Goal: Task Accomplishment & Management: Use online tool/utility

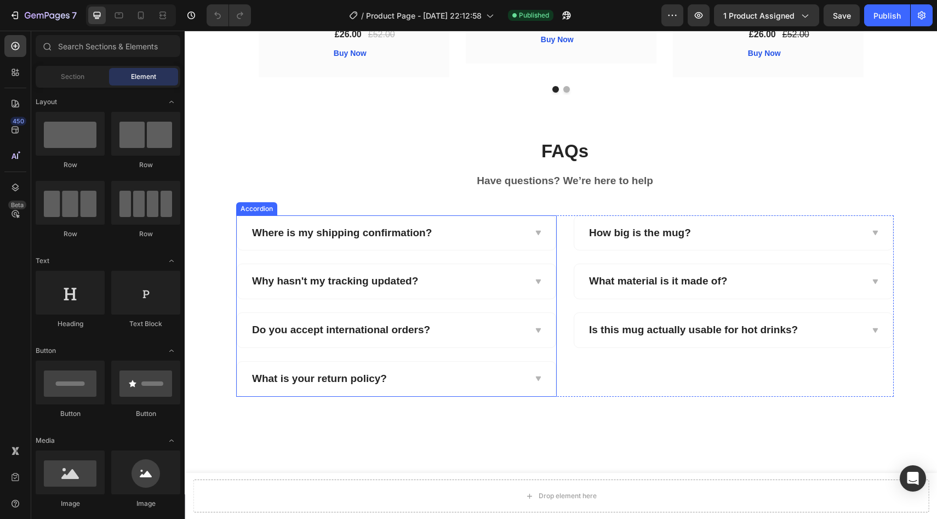
scroll to position [1183, 0]
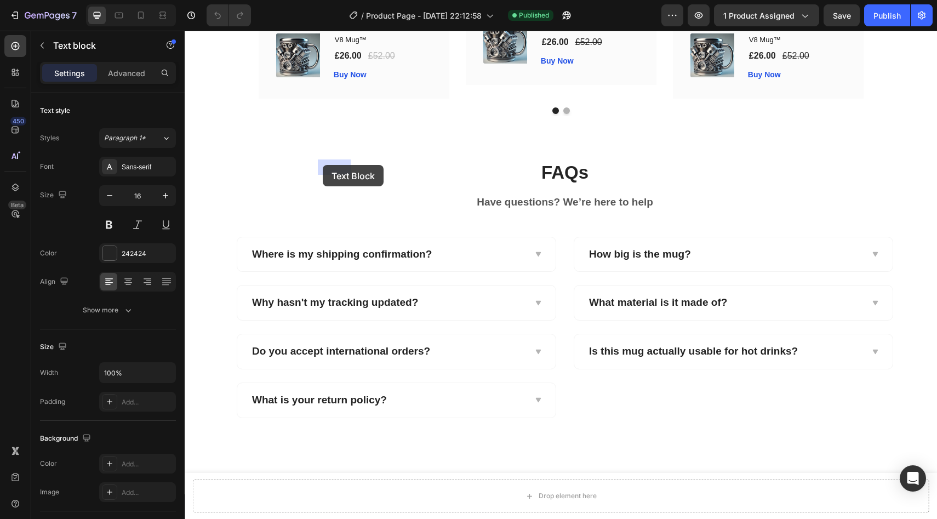
drag, startPoint x: 348, startPoint y: 166, endPoint x: 329, endPoint y: 169, distance: 18.8
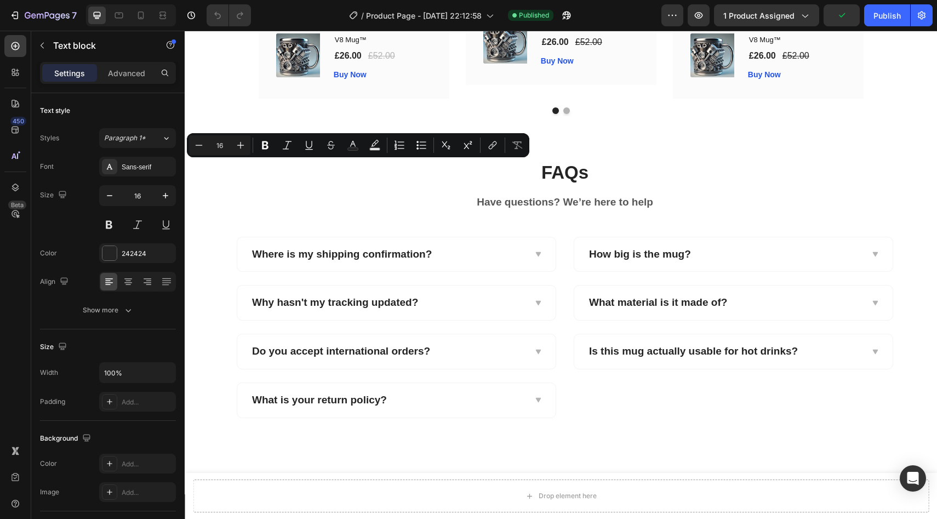
drag, startPoint x: 347, startPoint y: 169, endPoint x: 324, endPoint y: 169, distance: 23.0
copy p "[PERSON_NAME]"
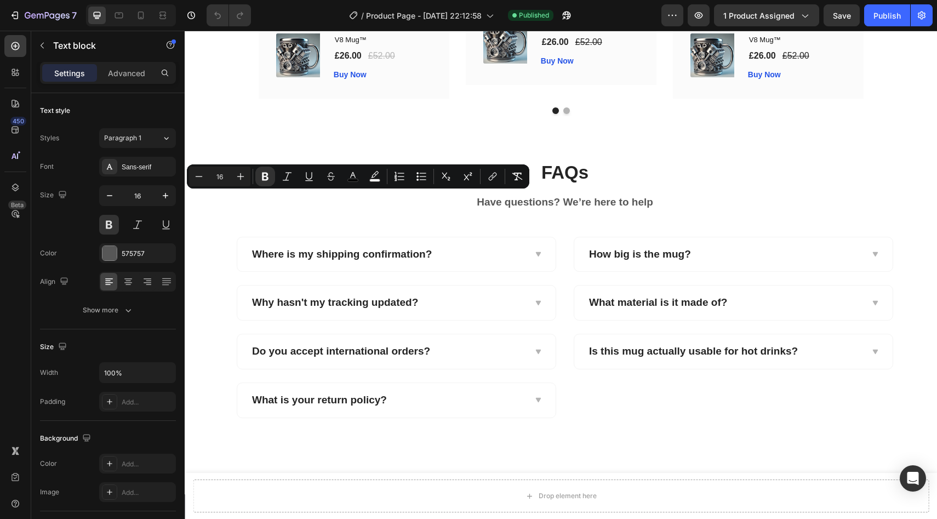
drag, startPoint x: 395, startPoint y: 276, endPoint x: 279, endPoint y: 195, distance: 140.8
drag, startPoint x: 397, startPoint y: 276, endPoint x: 278, endPoint y: 195, distance: 143.6
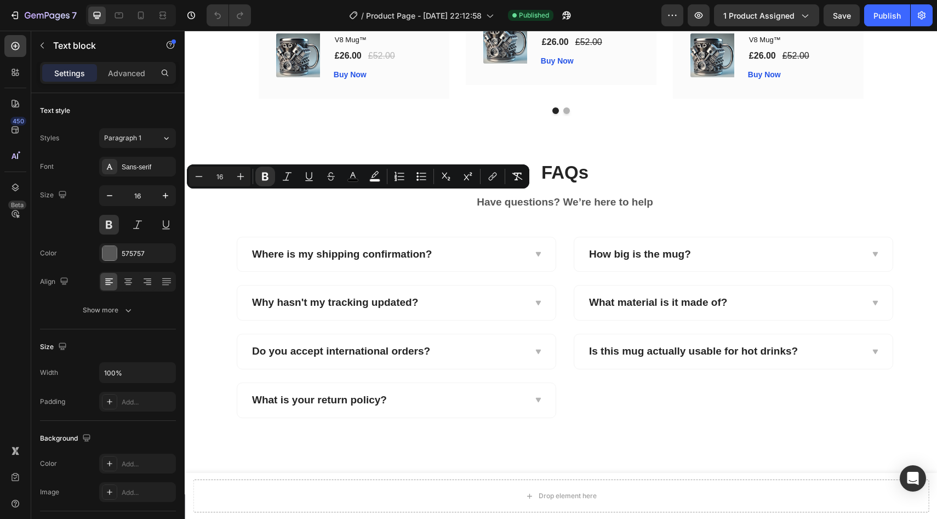
copy strong "The weight alone makes it feel like the real deal, not some cheap novelty. Ever…"
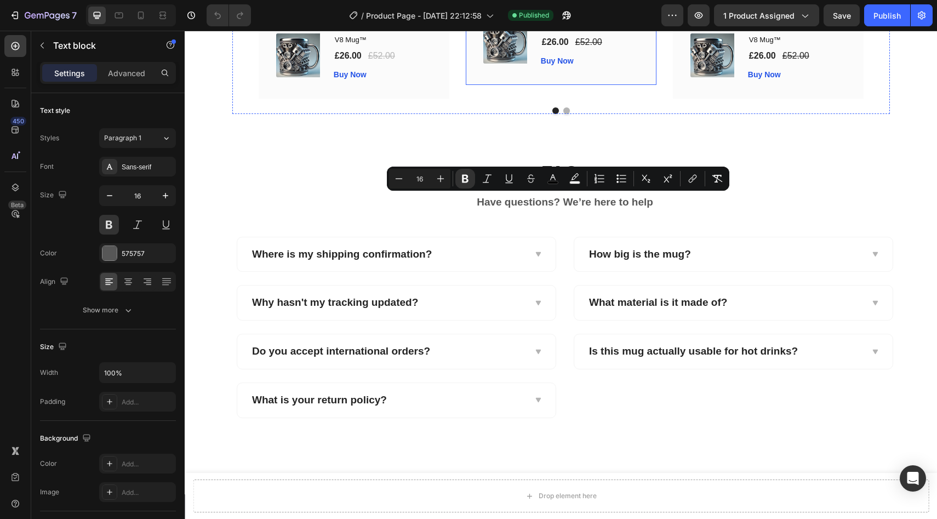
drag, startPoint x: 623, startPoint y: 261, endPoint x: 480, endPoint y: 196, distance: 156.7
copy strong "I've got mine sitting on the shelf next to my car models. And yes, it's sturdy …"
click at [549, 20] on div "Title Line 0" at bounding box center [561, 2] width 156 height 36
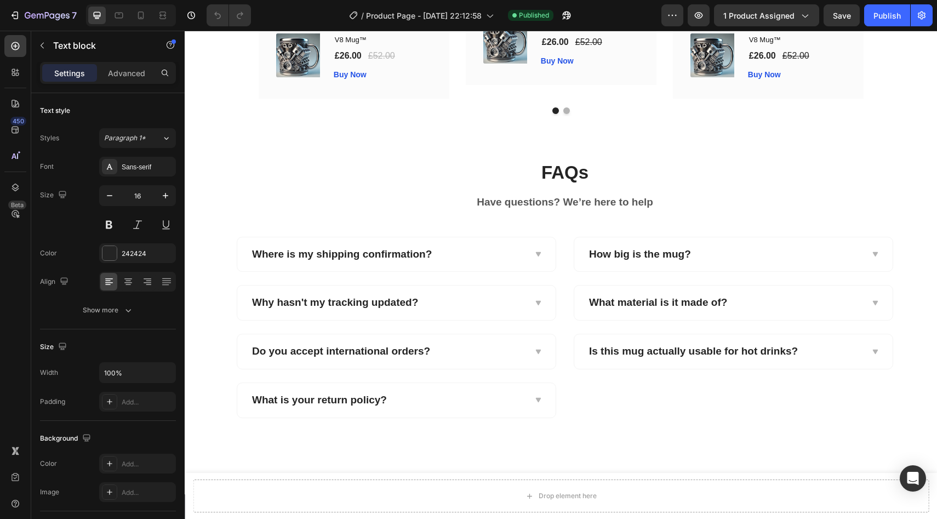
drag, startPoint x: 569, startPoint y: 168, endPoint x: 527, endPoint y: 167, distance: 41.7
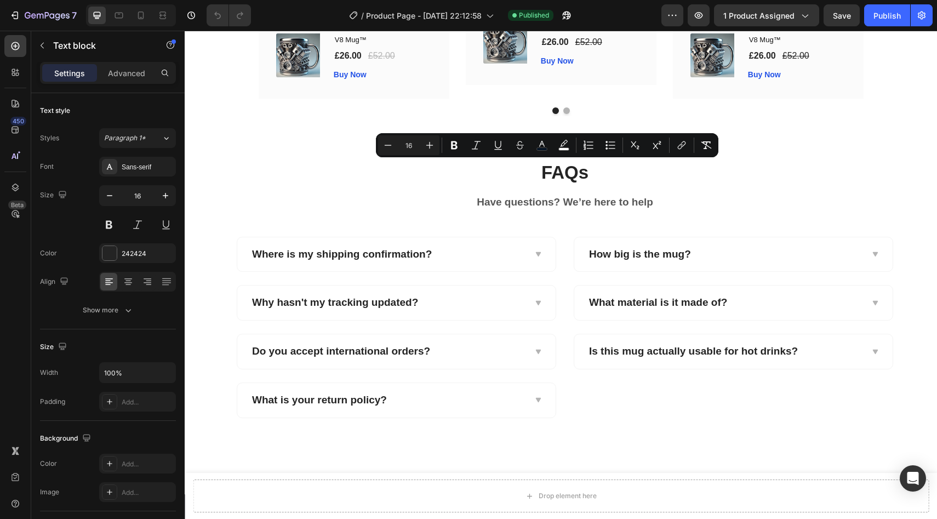
copy span "[PERSON_NAME]"
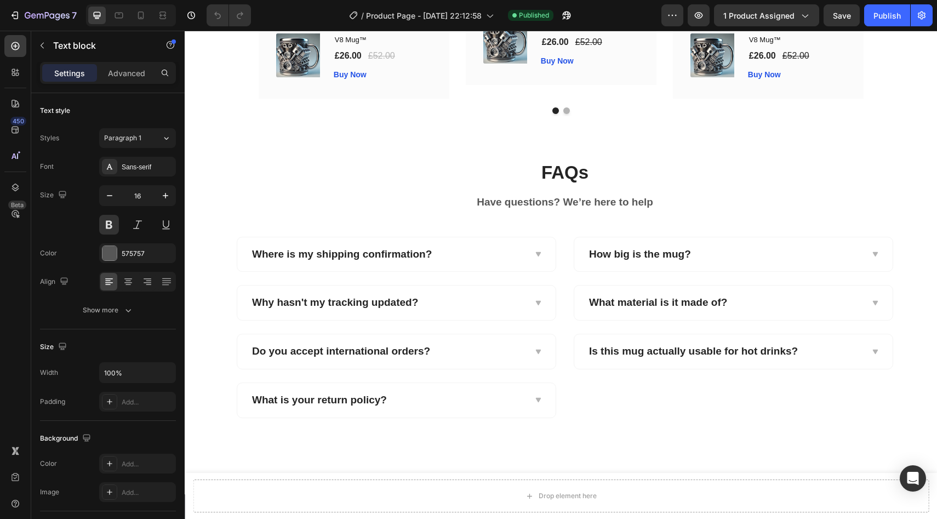
drag, startPoint x: 707, startPoint y: 278, endPoint x: 692, endPoint y: 197, distance: 82.5
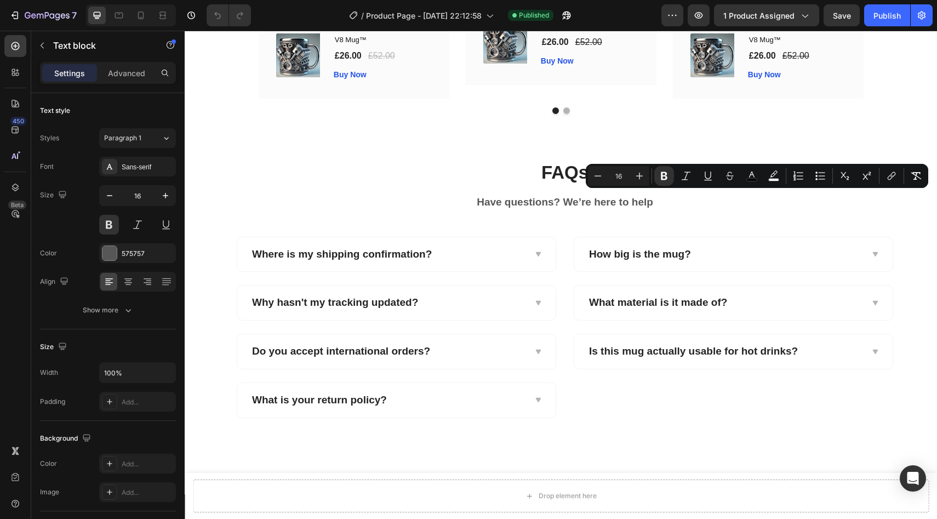
copy p "The details are insane — it literally looks like a mini V8 engine. Drinking my …"
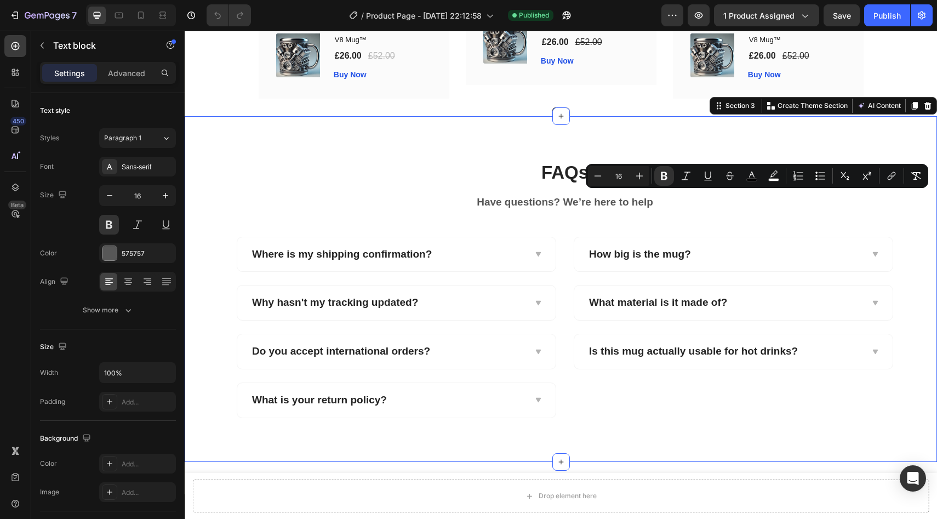
click at [714, 425] on div "FAQs Heading Have questions? We’re here to help Text block Row Where is my ship…" at bounding box center [561, 288] width 752 height 345
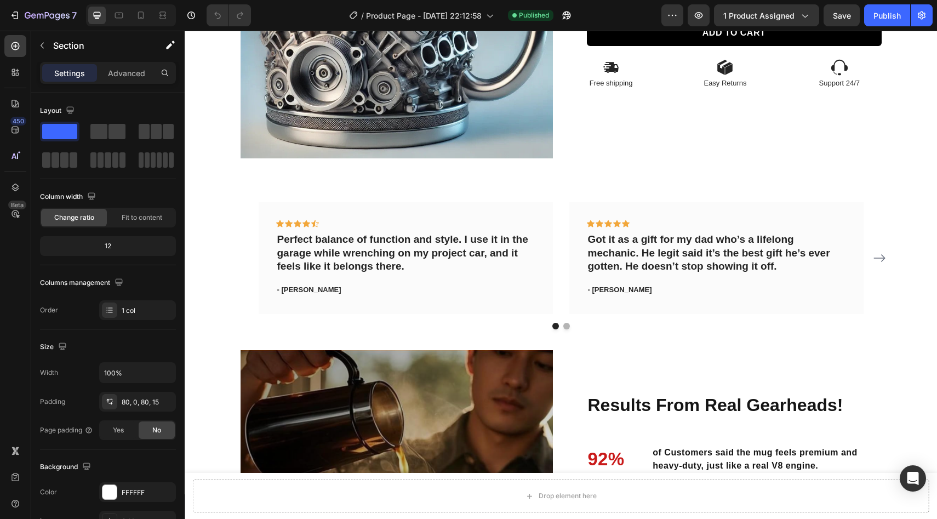
scroll to position [0, 0]
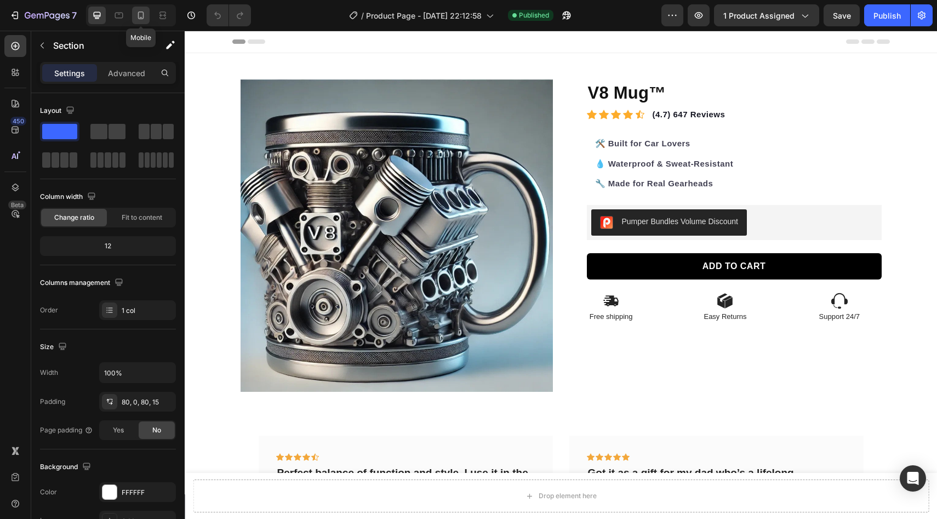
click at [144, 12] on icon at bounding box center [140, 15] width 11 height 11
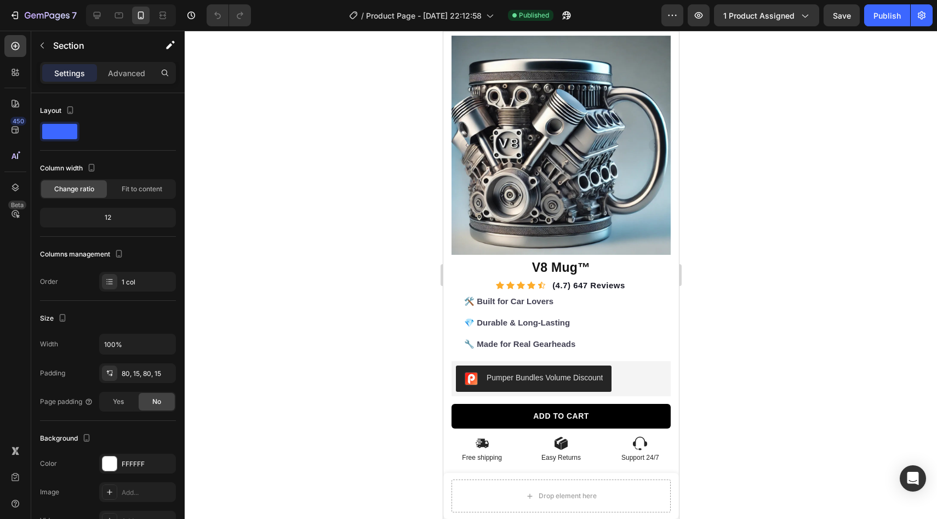
scroll to position [10, 0]
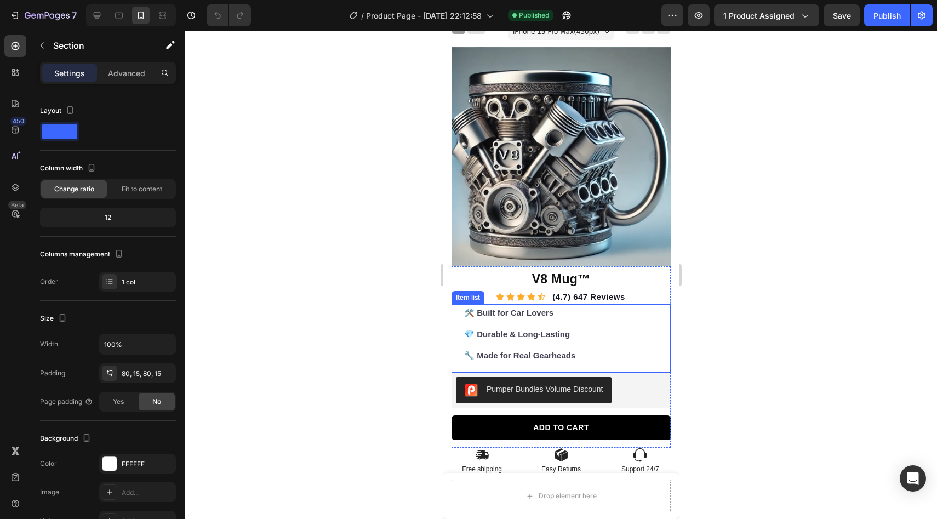
click at [562, 326] on div "💎 Durable & Long-Lasting" at bounding box center [519, 335] width 115 height 18
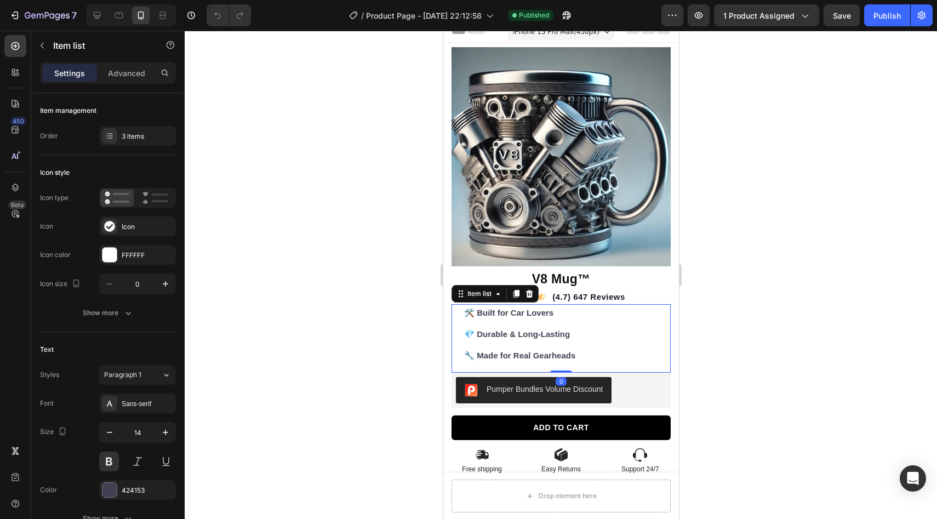
click at [573, 336] on div "💎 Durable & Long-Lasting" at bounding box center [519, 335] width 115 height 18
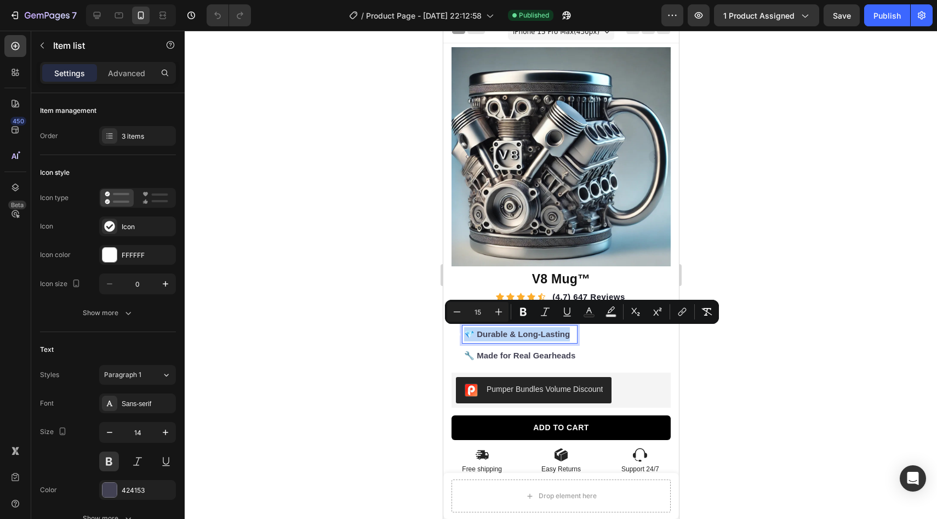
drag, startPoint x: 567, startPoint y: 333, endPoint x: 463, endPoint y: 335, distance: 104.1
click at [463, 335] on div "💎 Durable & Long-Lasting" at bounding box center [519, 335] width 115 height 18
copy span "💎 Durable & Long-Lasting"
click at [97, 22] on div at bounding box center [97, 16] width 18 height 18
type input "12"
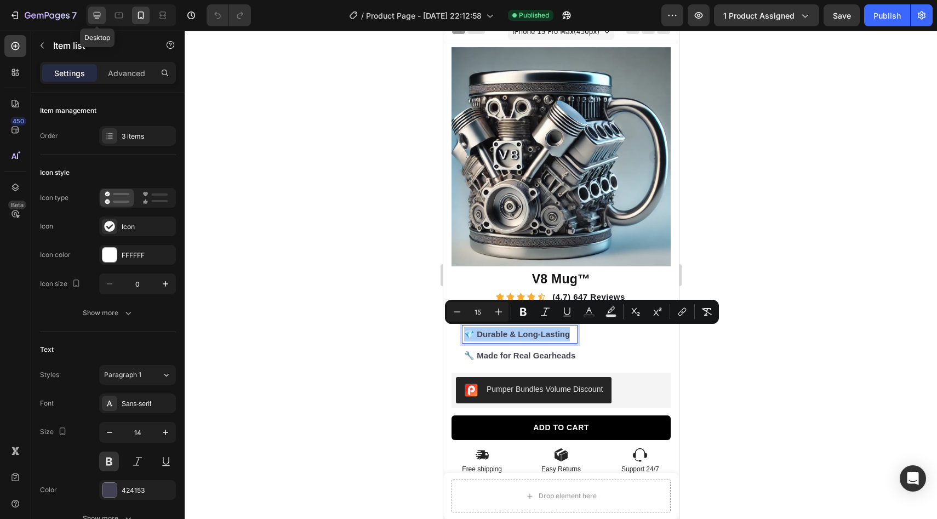
type input "12"
type input "24"
type input "16"
type input "8"
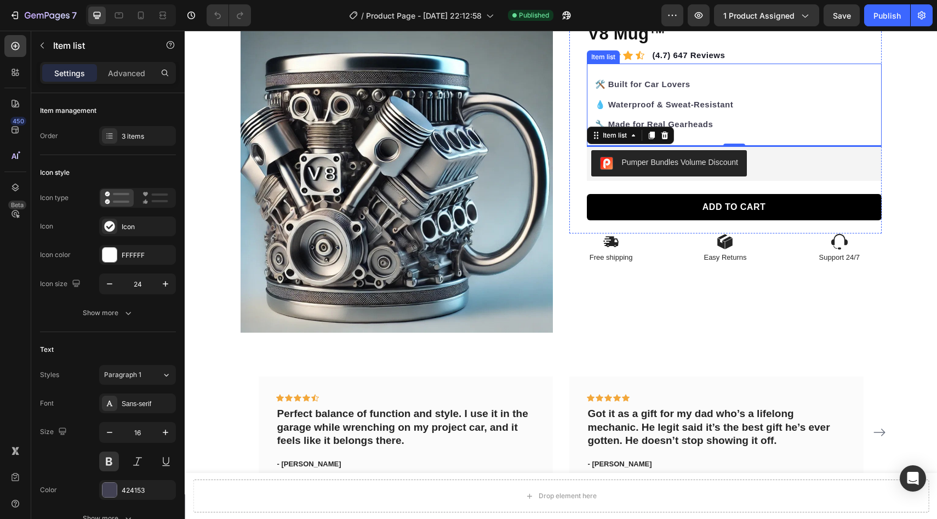
scroll to position [56, 0]
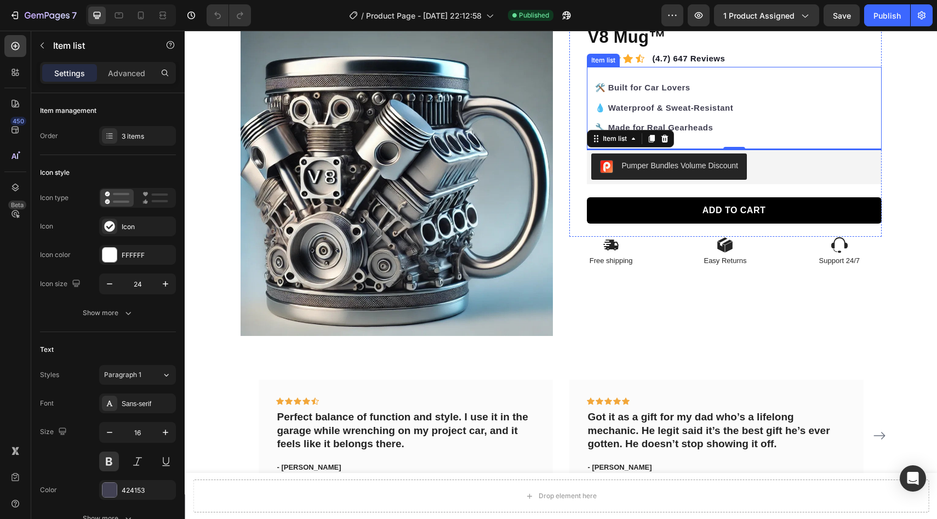
click at [723, 105] on p "💧 Waterproof & Sweat-Resistant" at bounding box center [664, 108] width 139 height 13
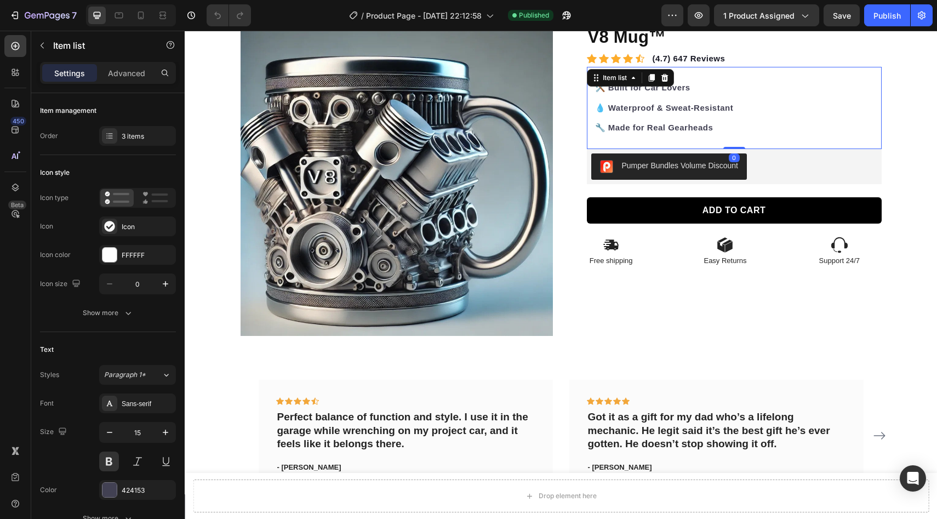
click at [731, 105] on div "💧 Waterproof & Sweat-Resistant" at bounding box center [664, 108] width 142 height 16
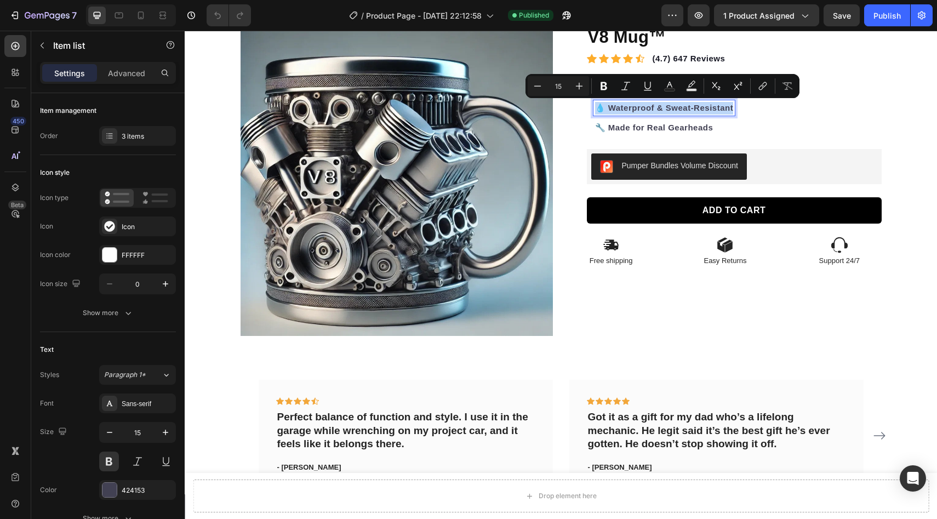
drag, startPoint x: 731, startPoint y: 106, endPoint x: 593, endPoint y: 99, distance: 137.7
click at [593, 99] on div "🛠️ Built for Car Lovers 💧 Waterproof & Sweat-Resistant 🔧 Made for Real Gearheads" at bounding box center [661, 108] width 149 height 56
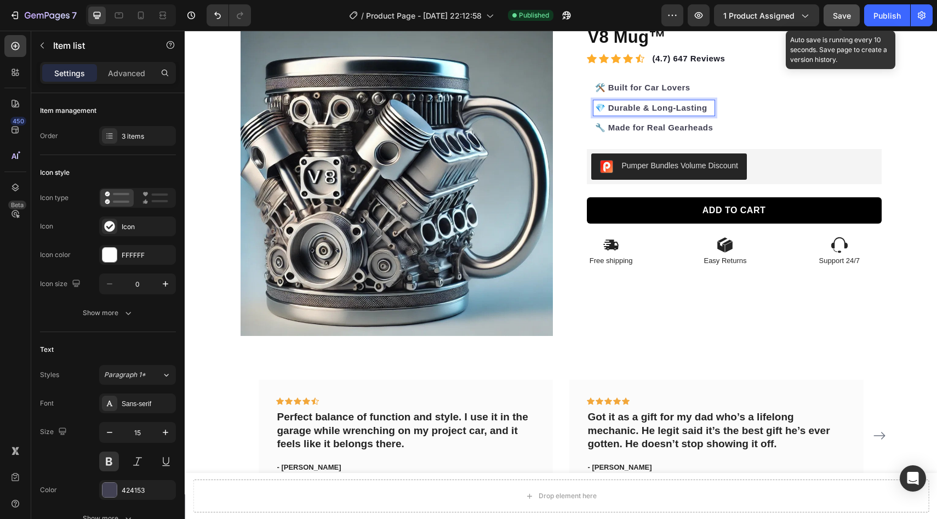
click at [841, 16] on span "Save" at bounding box center [842, 15] width 18 height 9
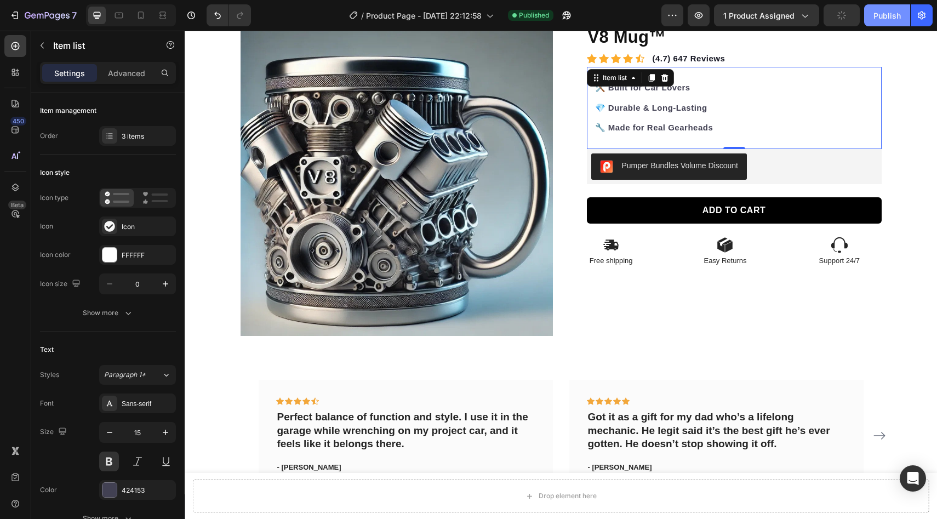
click at [890, 17] on div "Publish" at bounding box center [886, 16] width 27 height 12
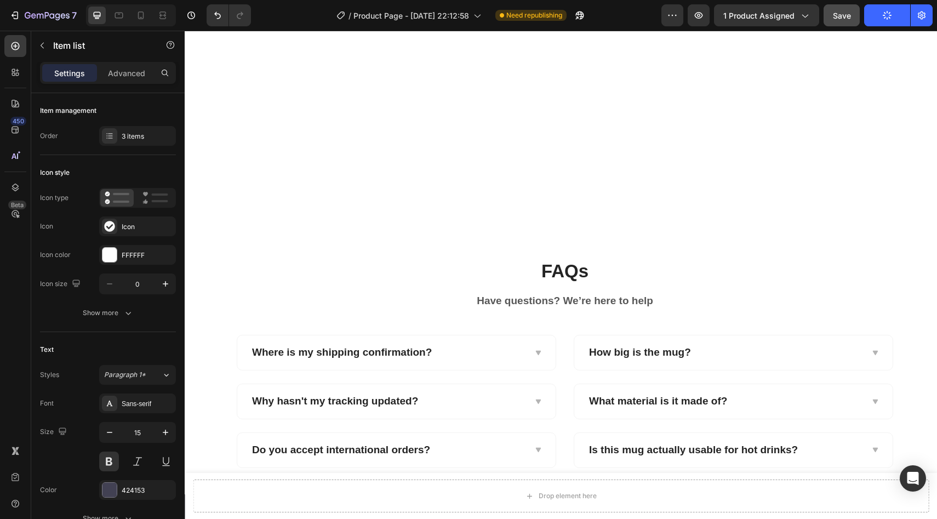
scroll to position [1640, 0]
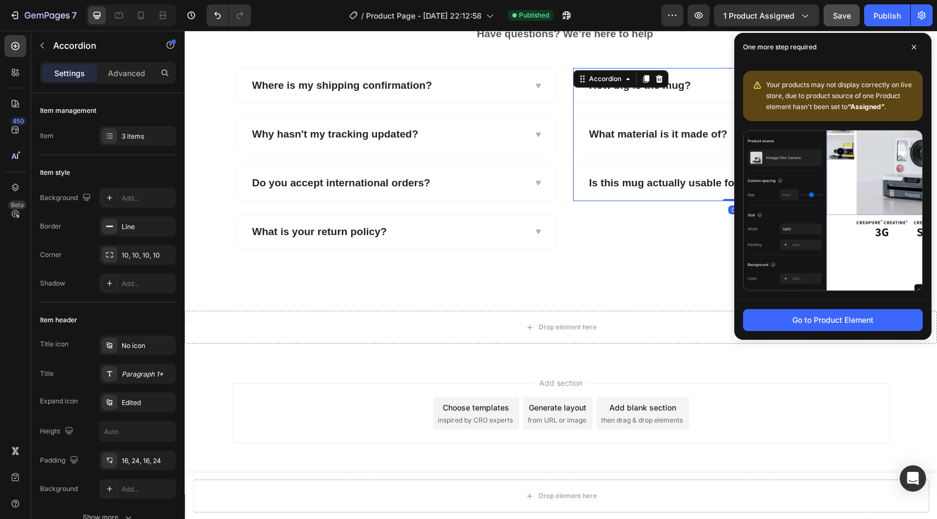
click at [723, 83] on div "How big is the mug?" at bounding box center [724, 85] width 275 height 17
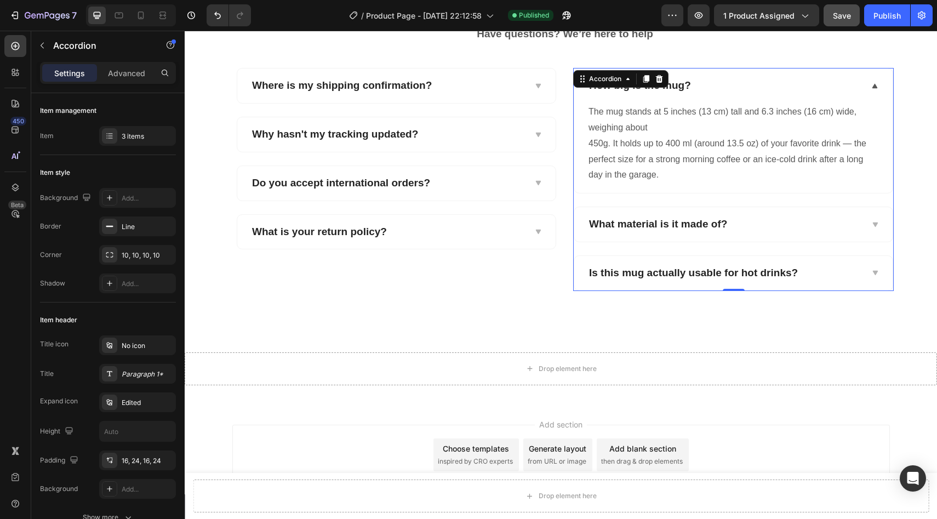
click at [742, 93] on div "How big is the mug?" at bounding box center [724, 85] width 275 height 17
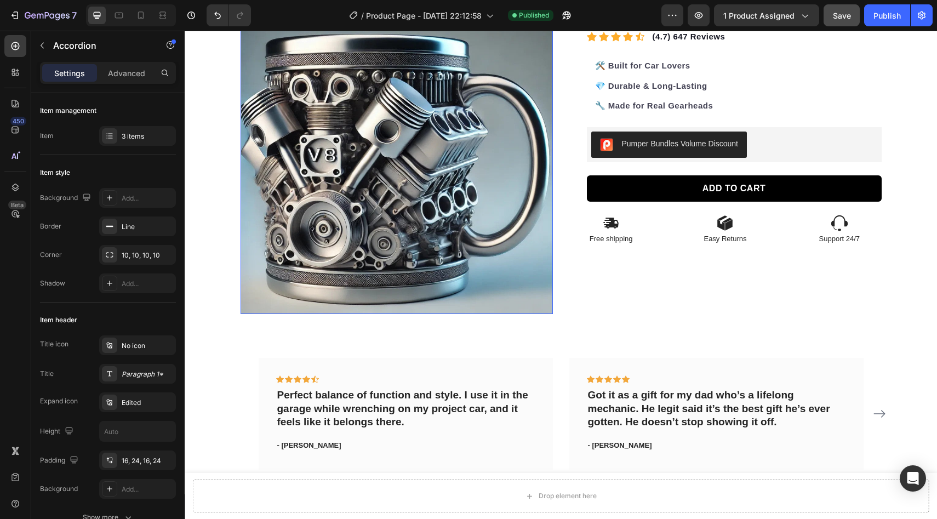
scroll to position [81, 0]
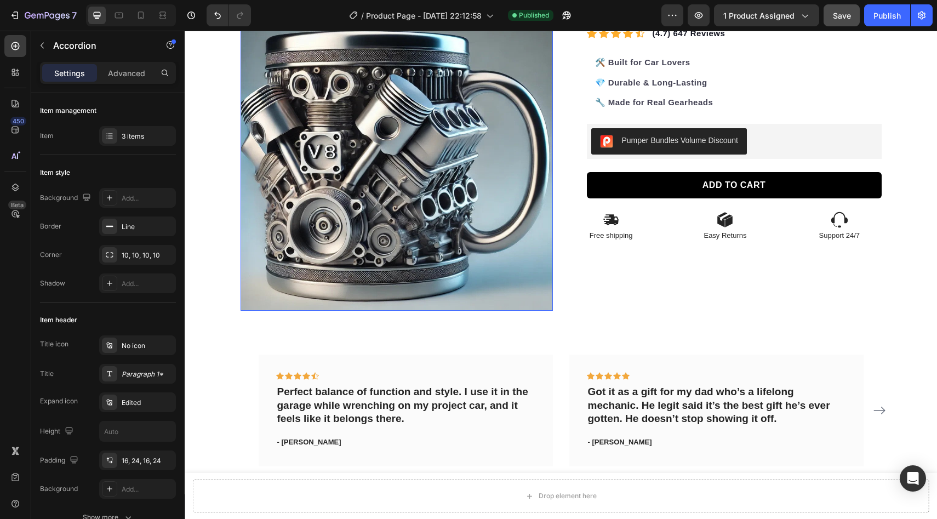
click at [410, 201] on img at bounding box center [397, 154] width 312 height 312
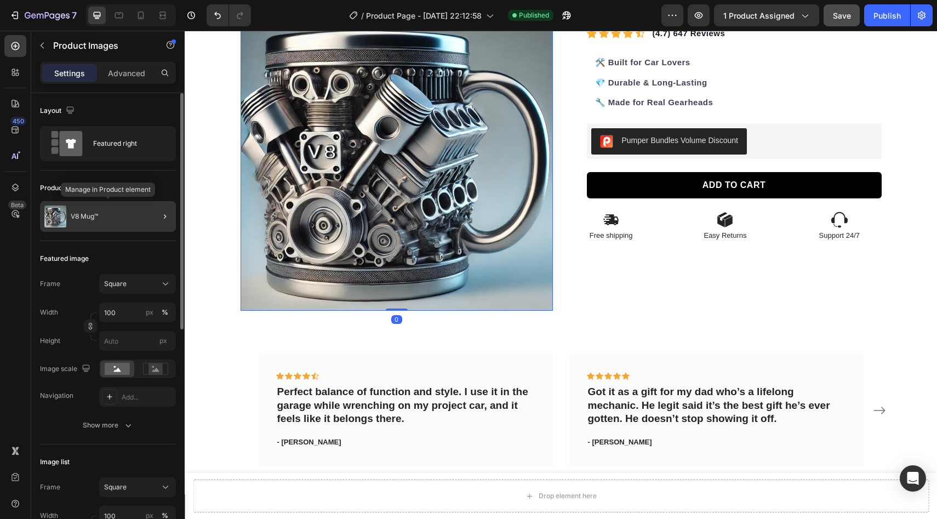
click at [131, 213] on div "V8 Mug™" at bounding box center [108, 216] width 136 height 31
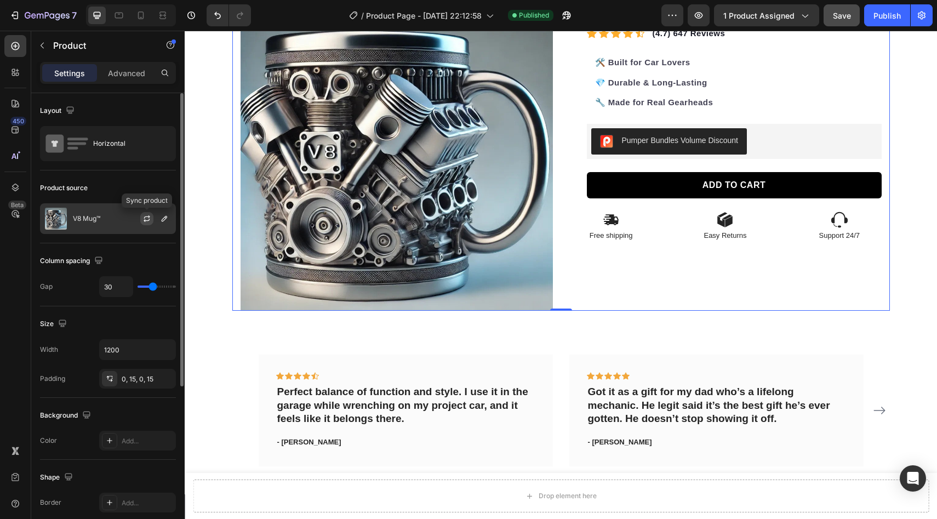
click at [146, 219] on icon "button" at bounding box center [146, 218] width 9 height 9
click at [159, 218] on button "button" at bounding box center [164, 218] width 13 height 13
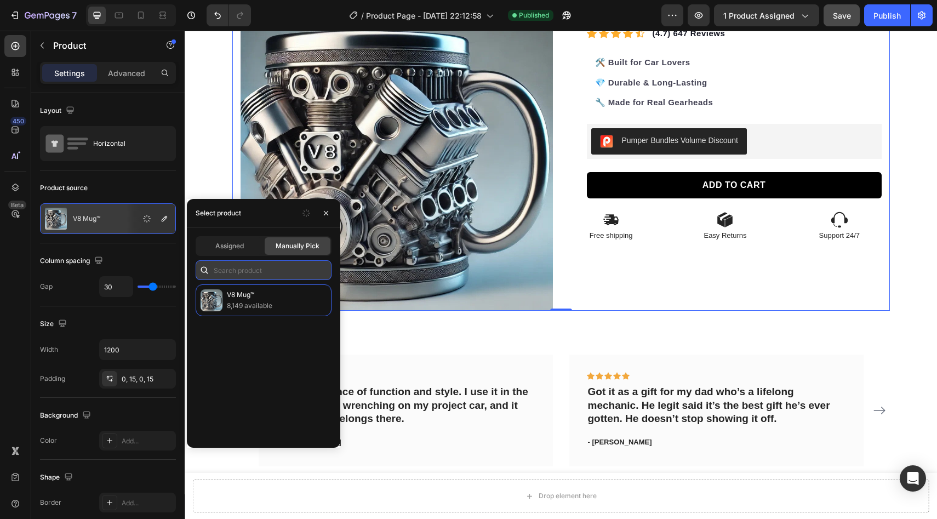
click at [241, 271] on input "text" at bounding box center [264, 270] width 136 height 20
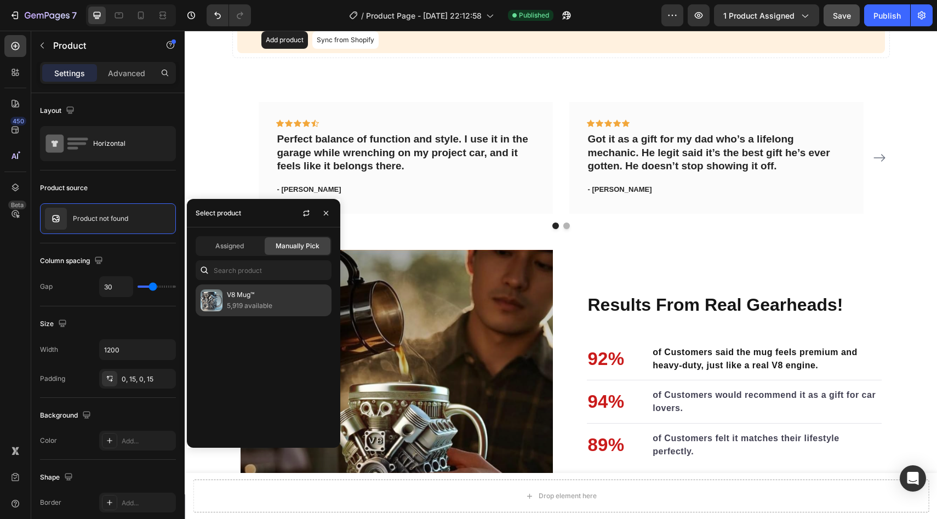
click at [248, 306] on p "5,919 available" at bounding box center [277, 305] width 100 height 11
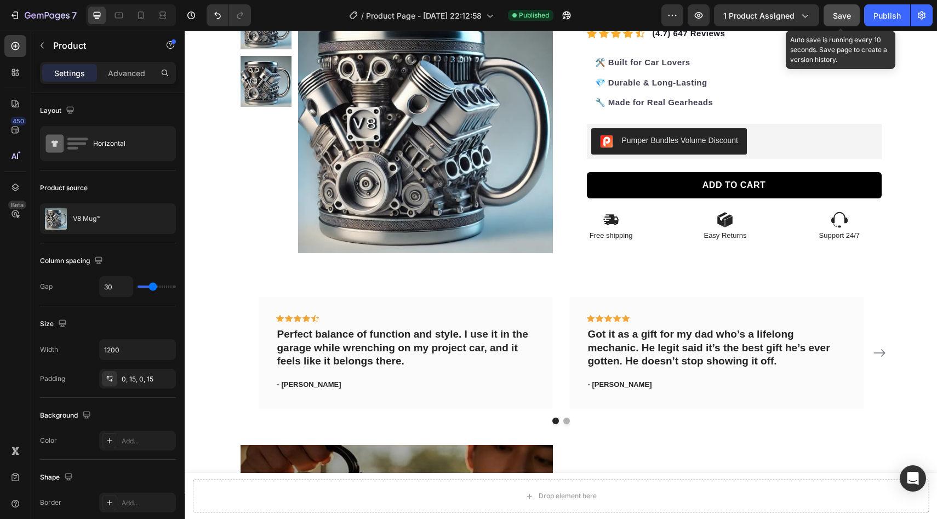
click at [840, 12] on span "Save" at bounding box center [842, 15] width 18 height 9
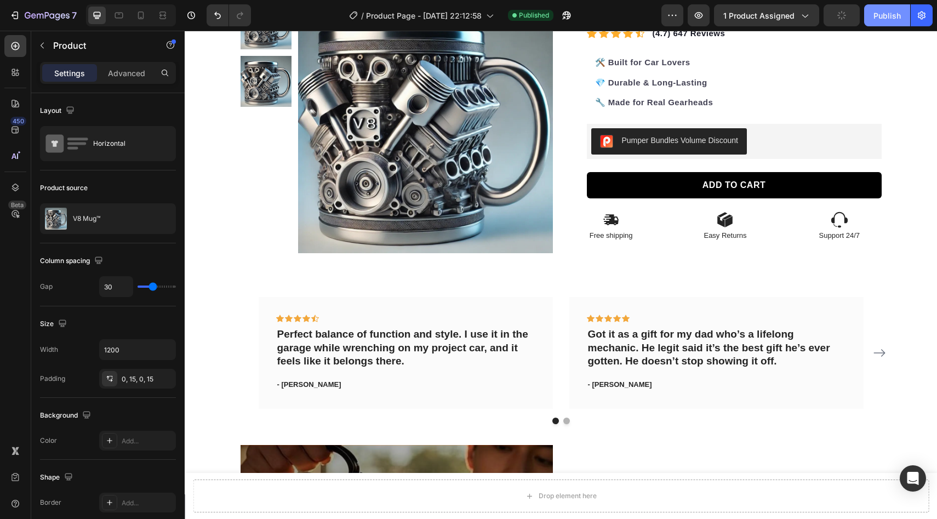
click at [885, 15] on div "Publish" at bounding box center [886, 16] width 27 height 12
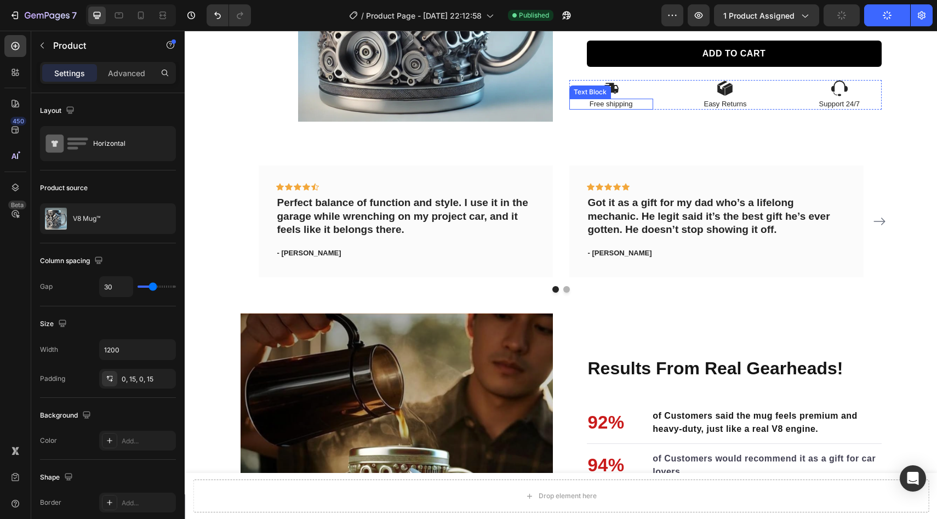
scroll to position [0, 0]
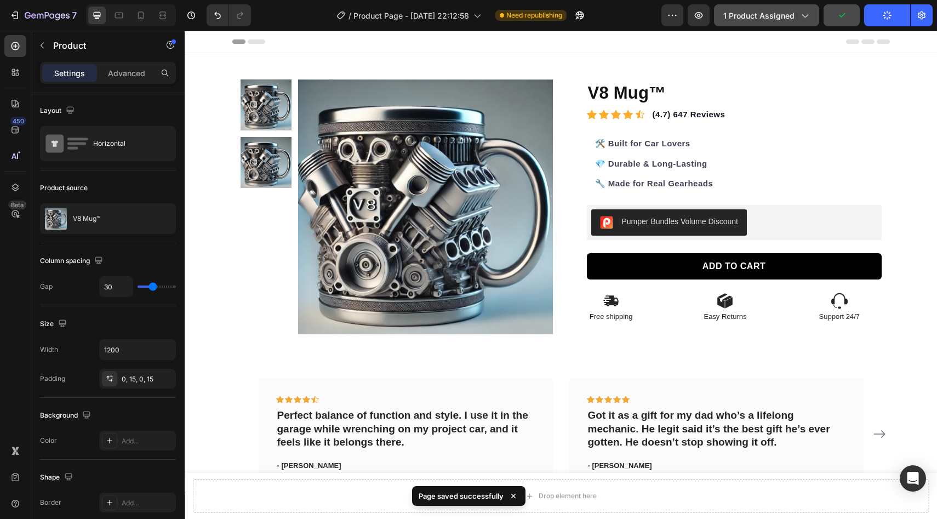
click at [792, 19] on span "1 product assigned" at bounding box center [758, 16] width 71 height 12
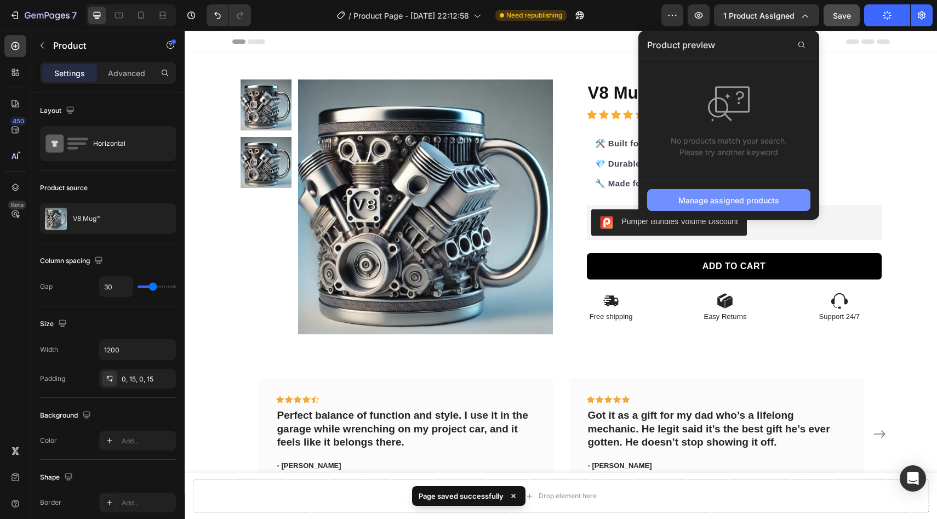
click at [738, 204] on div "Manage assigned products" at bounding box center [728, 201] width 101 height 12
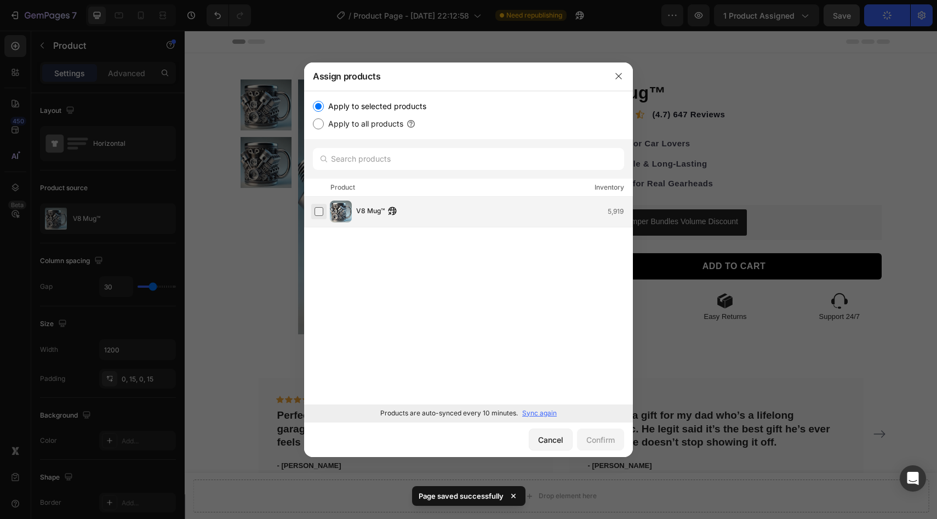
click at [319, 212] on label at bounding box center [319, 211] width 9 height 9
click at [608, 446] on button "Confirm" at bounding box center [600, 440] width 47 height 22
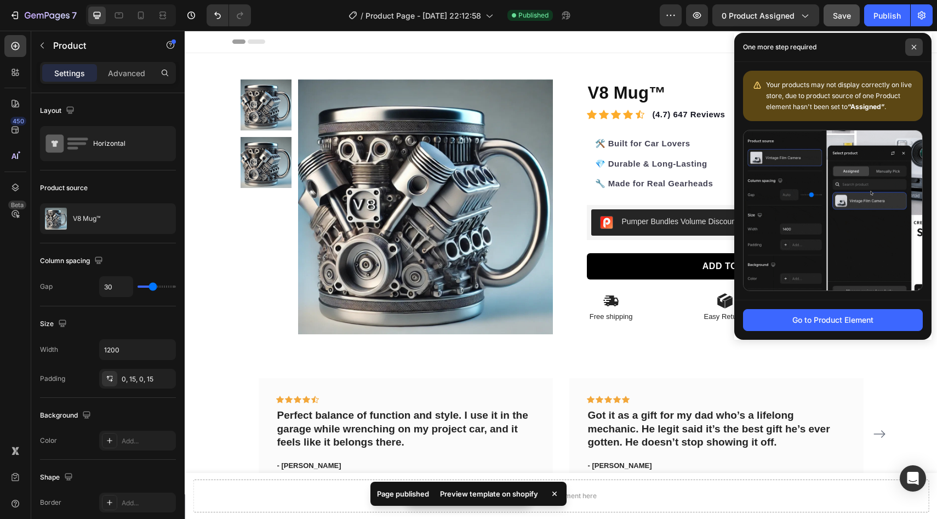
click at [911, 47] on icon at bounding box center [913, 46] width 5 height 5
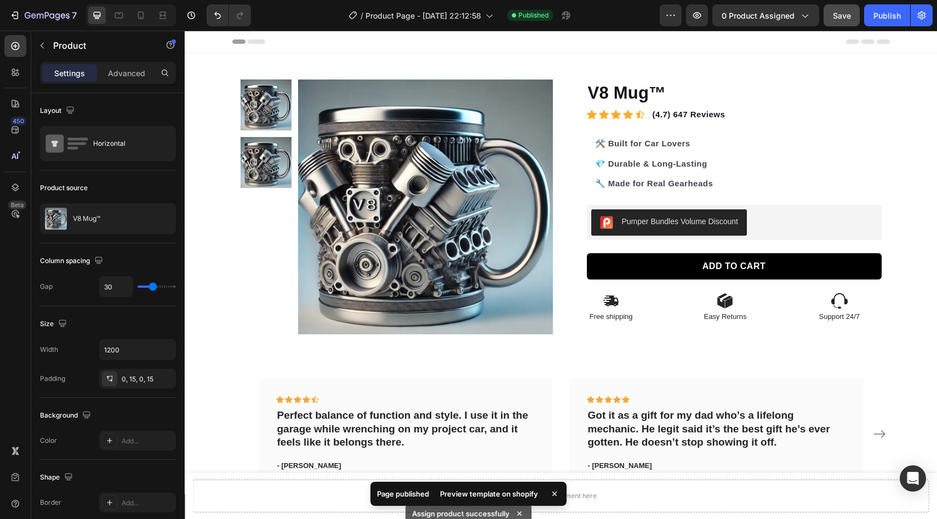
click at [841, 25] on button "Save" at bounding box center [842, 15] width 36 height 22
click at [872, 18] on button "Publish" at bounding box center [887, 15] width 46 height 22
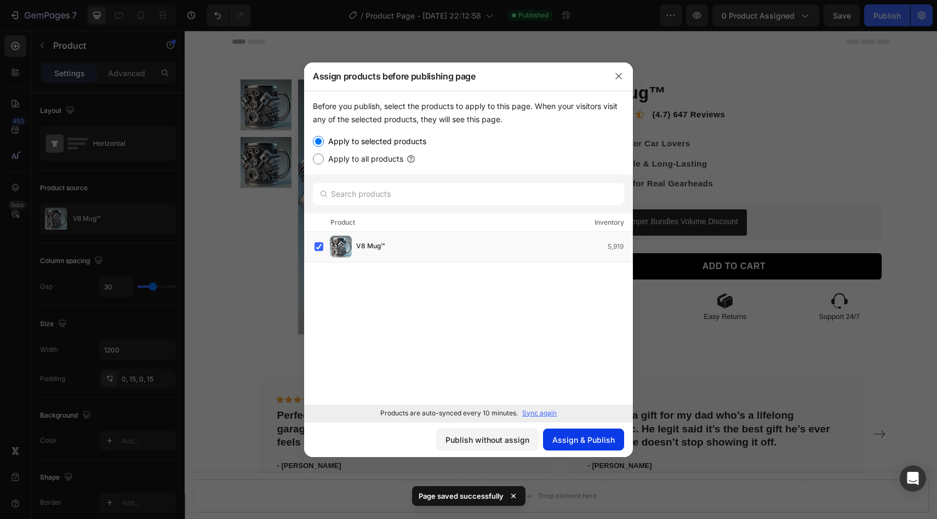
click at [573, 442] on div "Assign & Publish" at bounding box center [583, 440] width 62 height 12
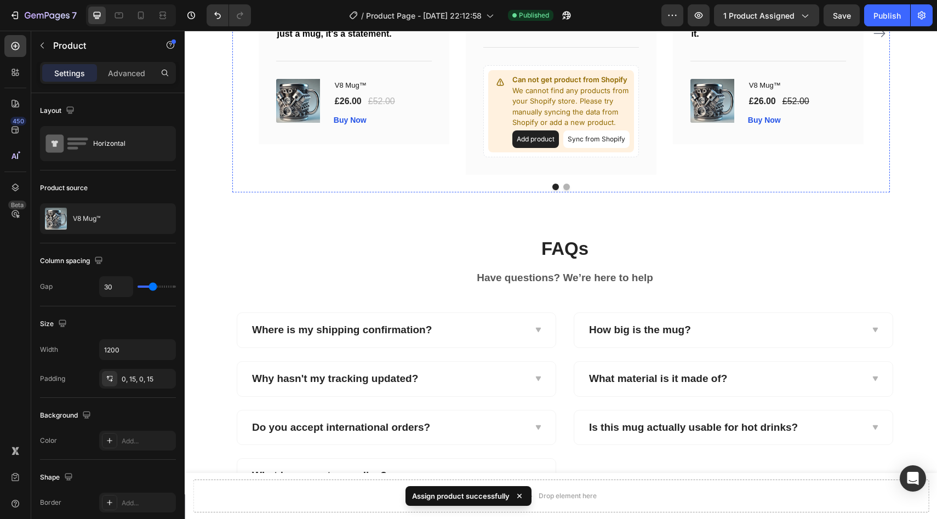
scroll to position [1145, 0]
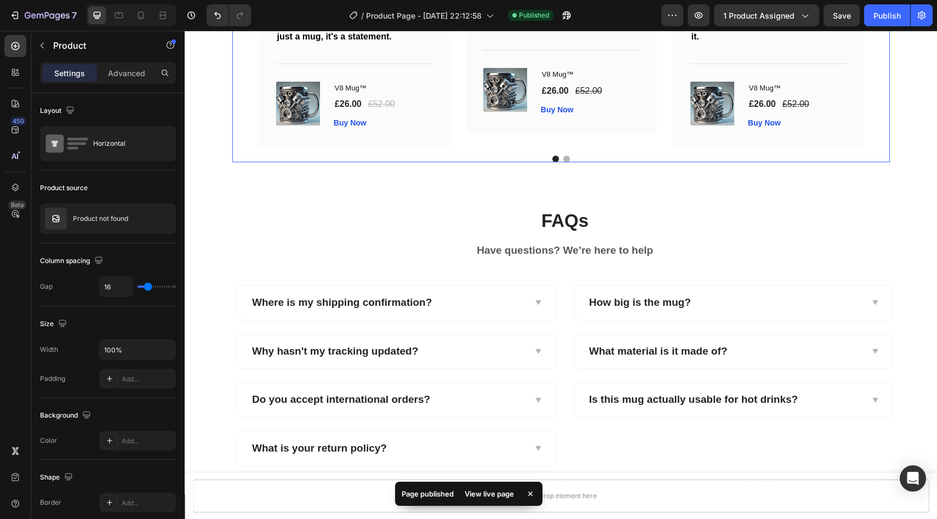
click at [879, 28] on icon "Carousel Next Arrow" at bounding box center [879, 21] width 13 height 13
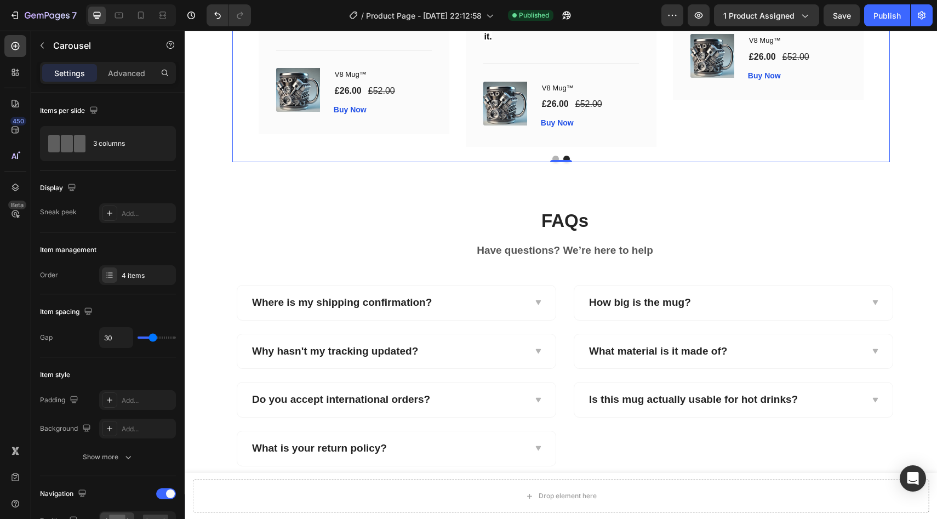
click at [241, 28] on icon "Carousel Back Arrow" at bounding box center [242, 21] width 13 height 13
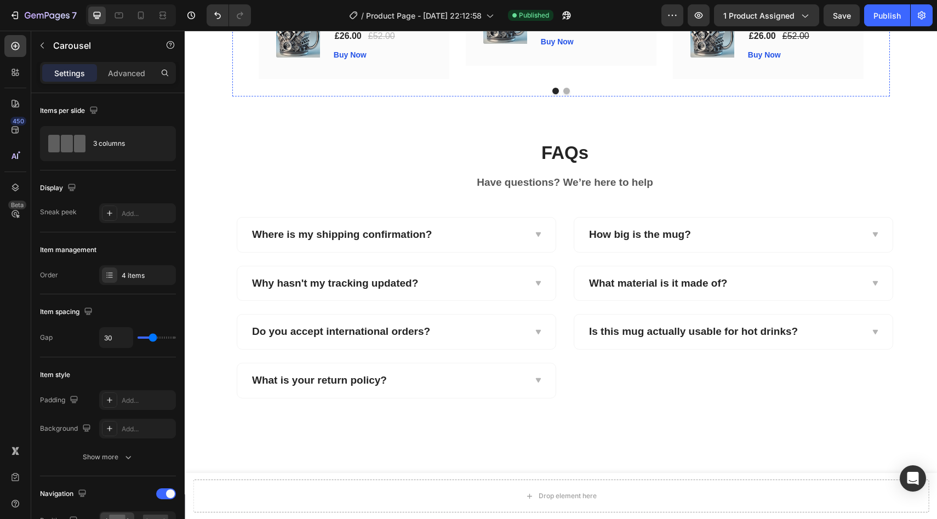
scroll to position [1210, 0]
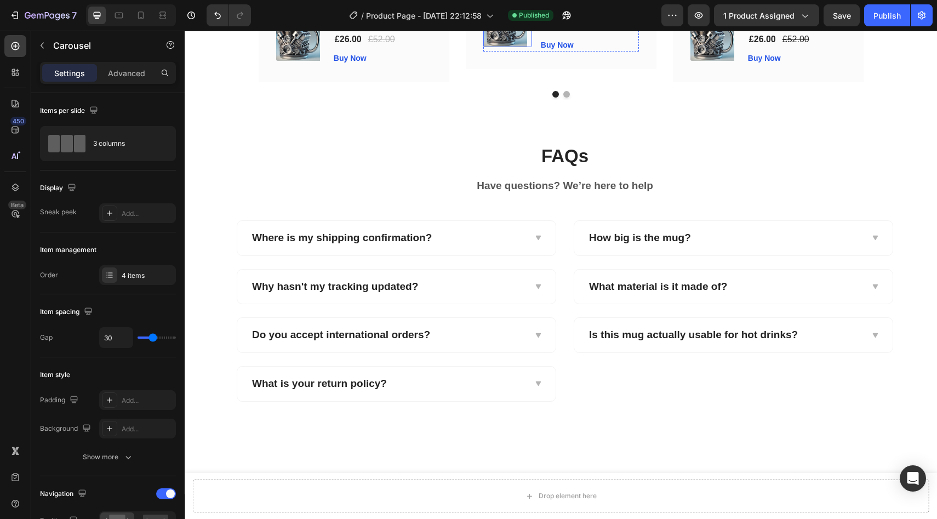
click at [500, 47] on img at bounding box center [505, 25] width 44 height 44
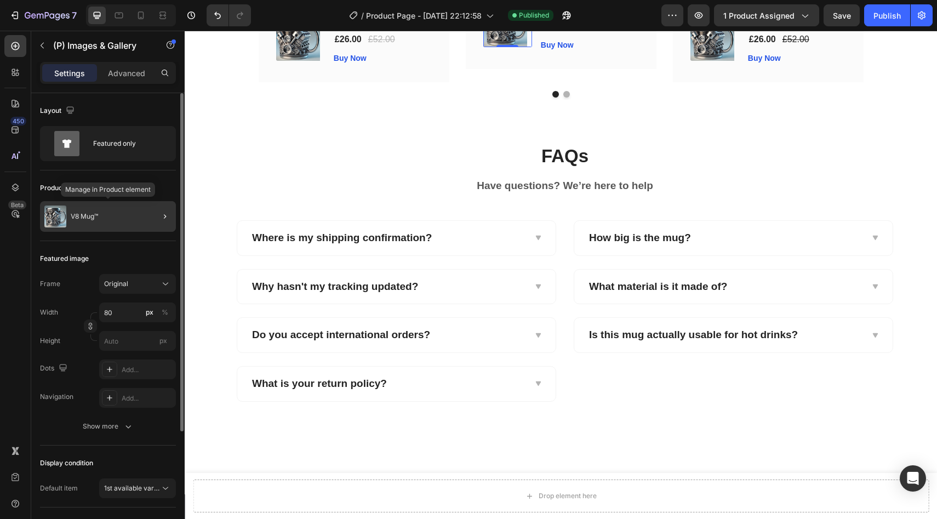
click at [119, 218] on div "V8 Mug™" at bounding box center [108, 216] width 136 height 31
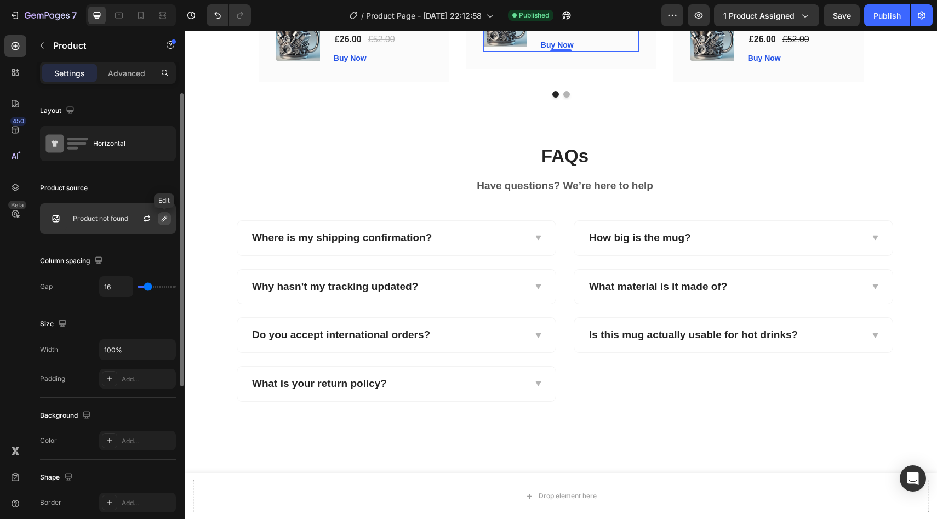
click at [163, 215] on icon "button" at bounding box center [164, 218] width 9 height 9
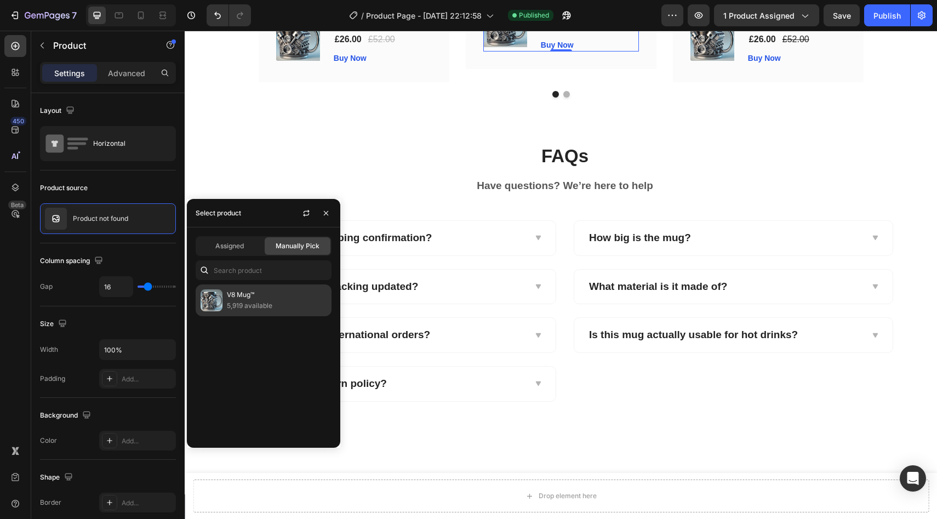
click at [256, 303] on p "5,919 available" at bounding box center [277, 305] width 100 height 11
click at [258, 303] on p "5,919 available" at bounding box center [277, 305] width 100 height 11
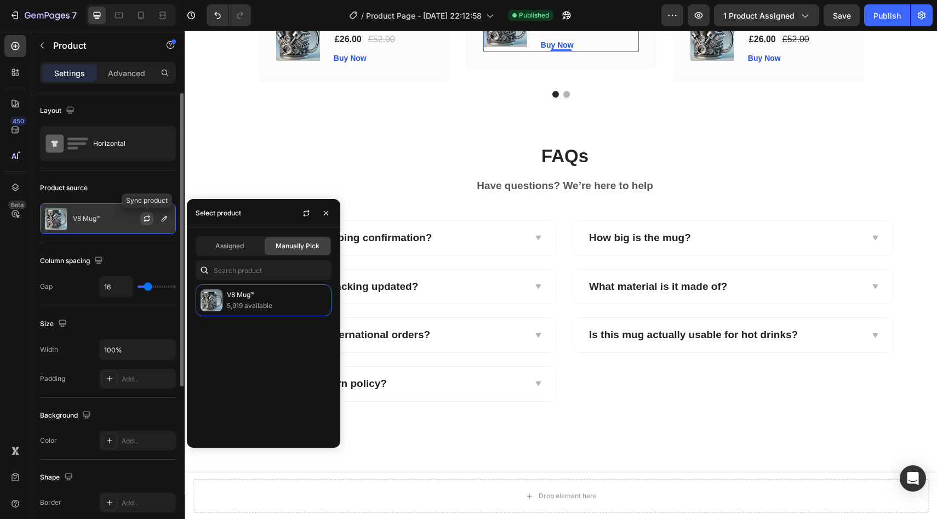
click at [150, 219] on icon "button" at bounding box center [146, 218] width 9 height 9
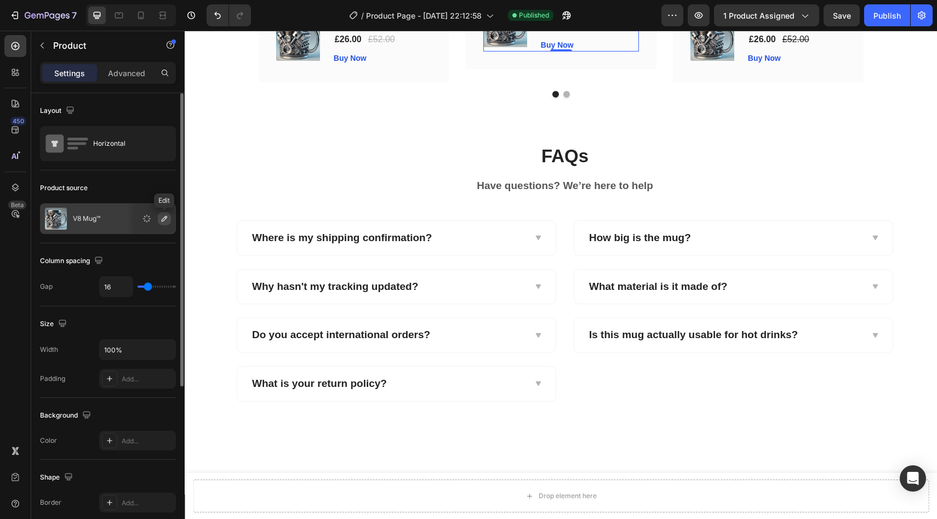
click at [169, 220] on button "button" at bounding box center [164, 218] width 13 height 13
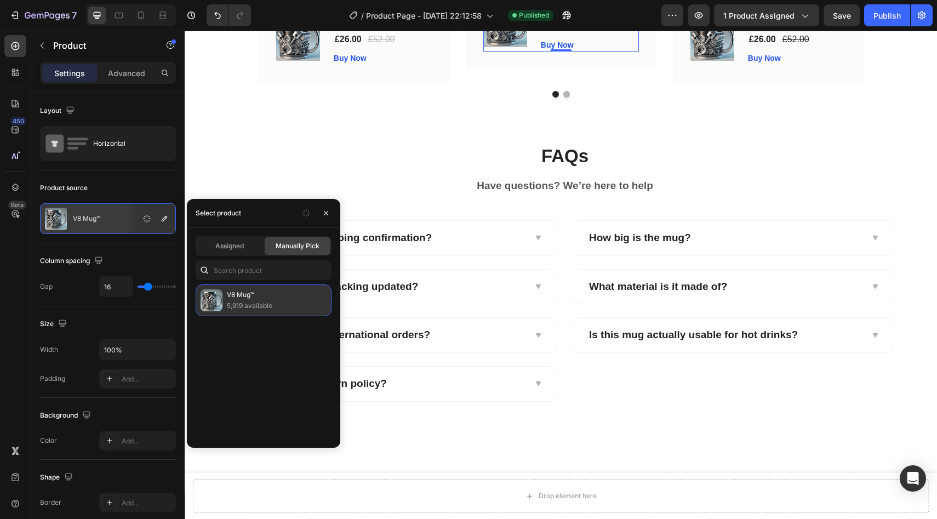
click at [227, 295] on p "V8 Mug™" at bounding box center [277, 294] width 100 height 11
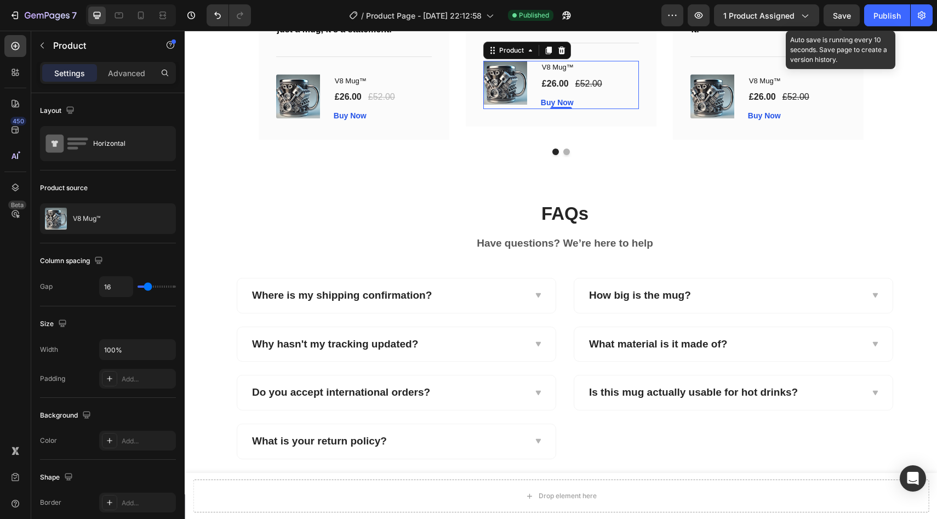
scroll to position [1268, 0]
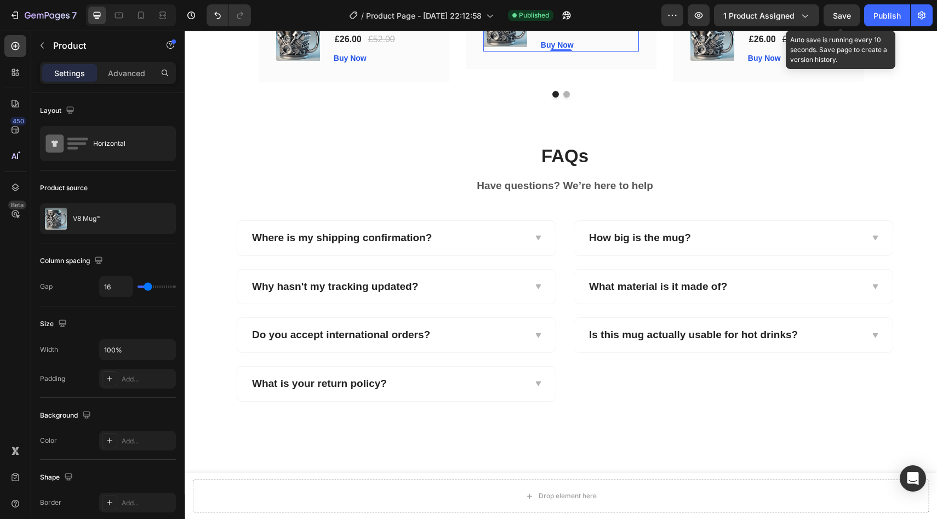
click at [837, 10] on div "Save" at bounding box center [842, 16] width 18 height 12
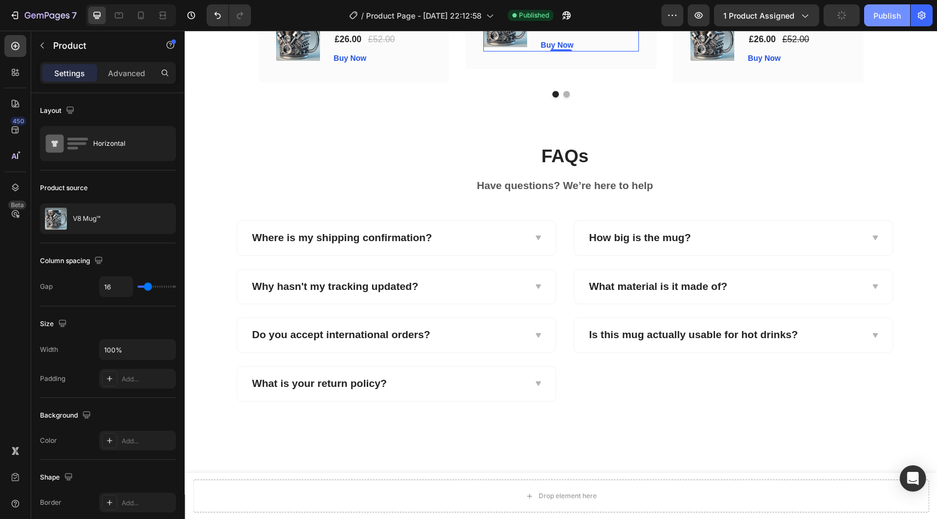
click at [881, 16] on div "Publish" at bounding box center [886, 16] width 27 height 12
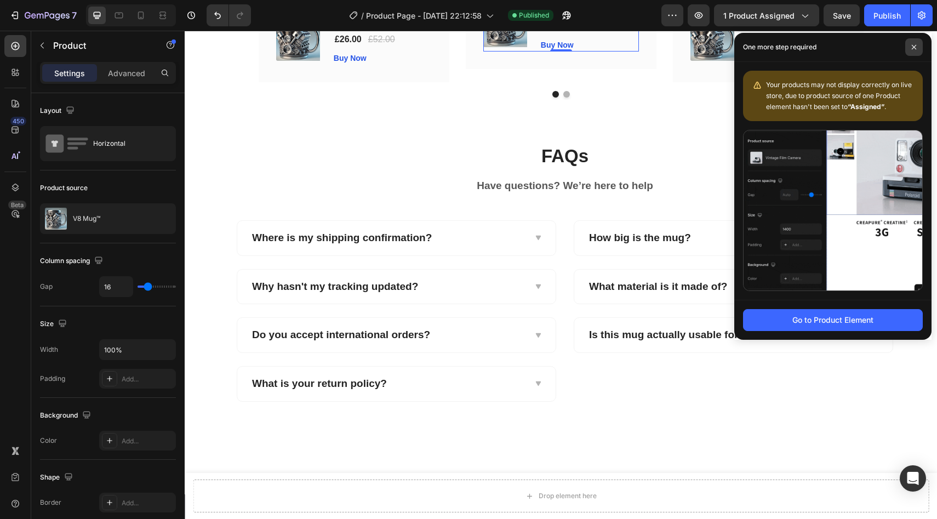
click at [911, 44] on span at bounding box center [914, 47] width 18 height 18
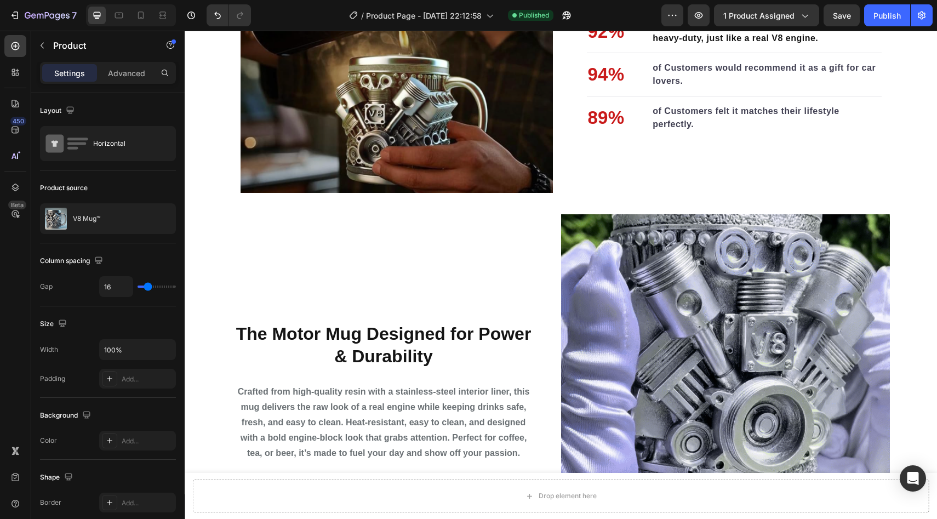
scroll to position [0, 0]
